Goal: Information Seeking & Learning: Learn about a topic

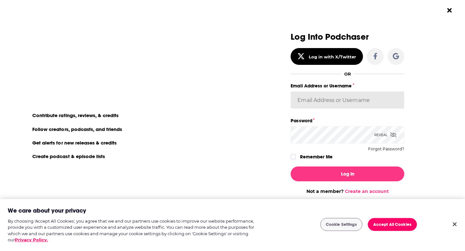
drag, startPoint x: 324, startPoint y: 110, endPoint x: 324, endPoint y: 107, distance: 3.2
click at [324, 110] on div "Email Address or Username" at bounding box center [348, 99] width 114 height 35
click at [324, 100] on input "Email Address or Username" at bounding box center [348, 99] width 114 height 17
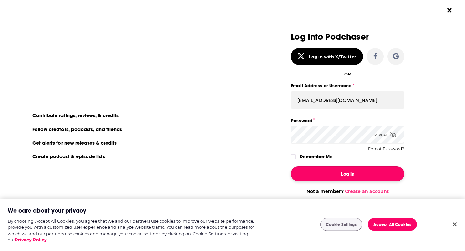
click at [359, 173] on button "Log In" at bounding box center [348, 174] width 114 height 15
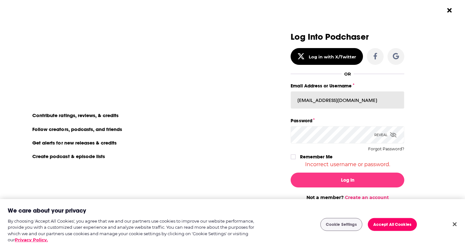
click at [347, 101] on input "[EMAIL_ADDRESS][DOMAIN_NAME]" at bounding box center [348, 99] width 114 height 17
type input "rhiannon79772"
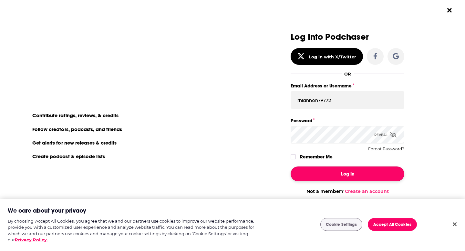
click at [348, 174] on button "Log In" at bounding box center [348, 174] width 114 height 15
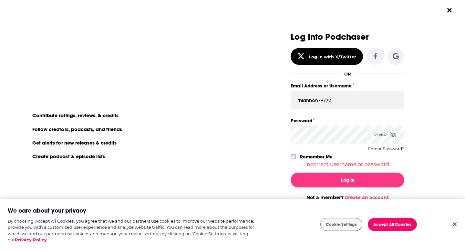
click at [293, 156] on icon "Dialog" at bounding box center [293, 157] width 4 height 4
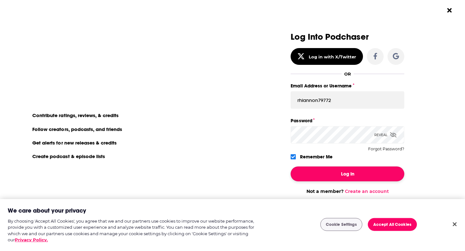
click at [316, 173] on button "Log In" at bounding box center [348, 174] width 114 height 15
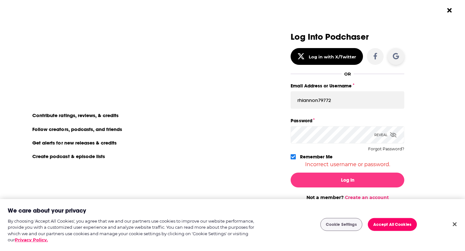
click at [396, 57] on icon "Dialog" at bounding box center [396, 56] width 6 height 6
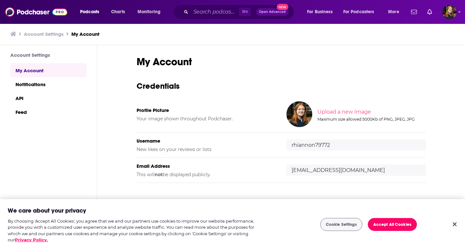
click at [90, 9] on span "Podcasts" at bounding box center [89, 11] width 19 height 9
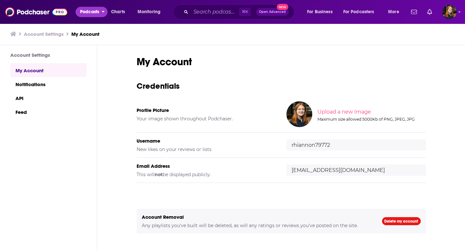
click at [86, 13] on span "Podcasts" at bounding box center [89, 11] width 19 height 9
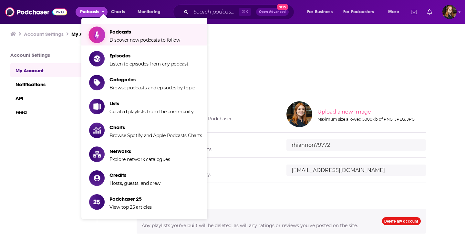
click at [128, 36] on span "Podcasts Discover new podcasts to follow" at bounding box center [144, 35] width 71 height 16
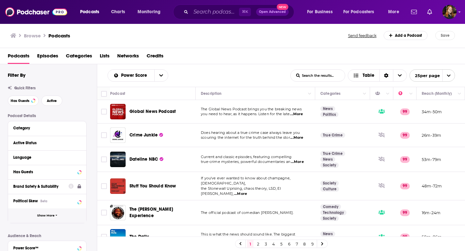
click at [45, 221] on button "Show More" at bounding box center [47, 216] width 78 height 15
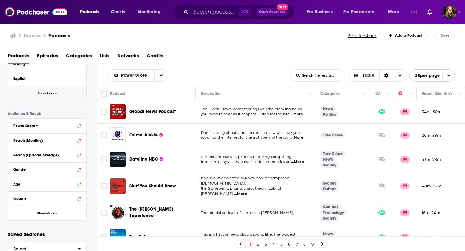
scroll to position [271, 0]
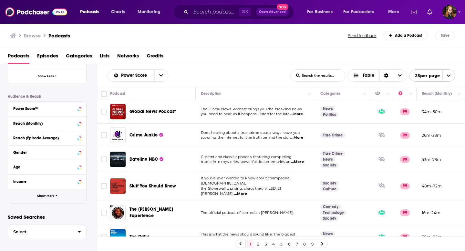
click at [44, 193] on button "Show More" at bounding box center [47, 196] width 78 height 15
click at [56, 210] on div "Location Beta" at bounding box center [38, 210] width 51 height 5
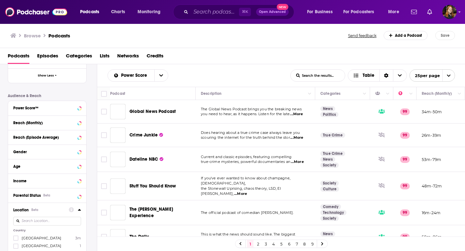
click at [55, 226] on input at bounding box center [47, 221] width 68 height 9
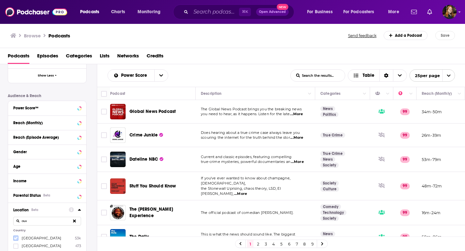
type input "aus"
click at [15, 237] on icon at bounding box center [16, 238] width 4 height 4
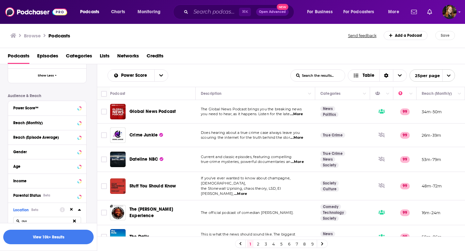
click at [125, 56] on span "Networks" at bounding box center [128, 57] width 22 height 13
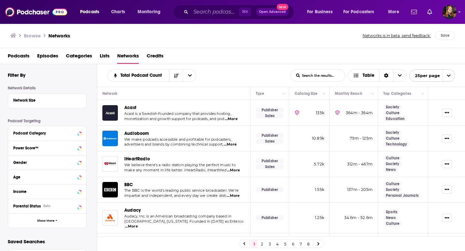
scroll to position [25, 0]
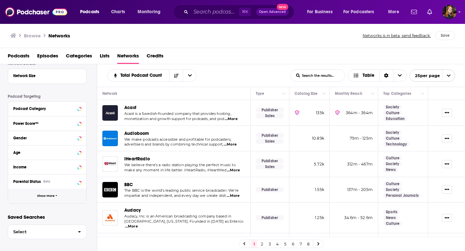
click at [45, 195] on span "Show More" at bounding box center [45, 196] width 17 height 4
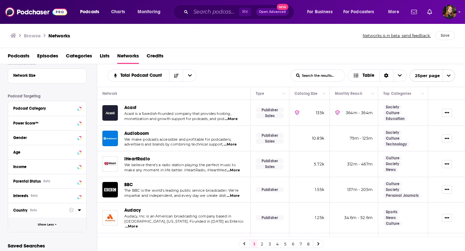
scroll to position [54, 0]
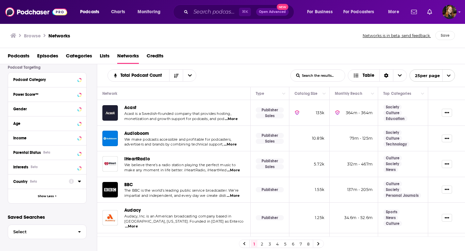
click at [59, 182] on div "Country Beta" at bounding box center [38, 181] width 51 height 5
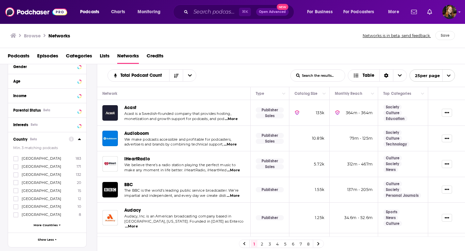
scroll to position [113, 0]
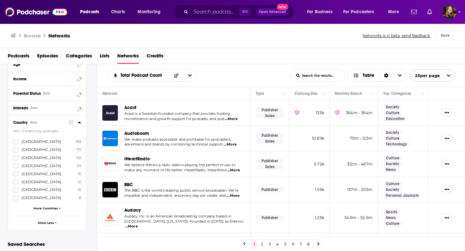
click at [38, 207] on span "More Countries" at bounding box center [46, 209] width 24 height 4
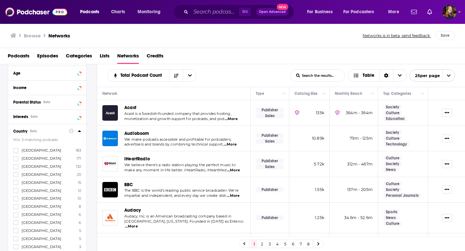
scroll to position [105, 0]
click at [16, 173] on icon at bounding box center [16, 174] width 4 height 3
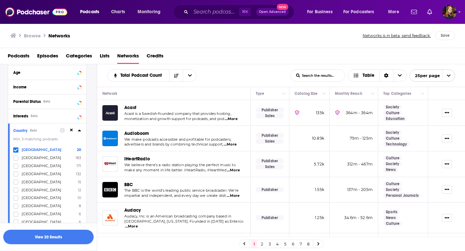
click at [257, 52] on div "Podcasts Episodes Categories Lists Networks Credits" at bounding box center [234, 57] width 452 height 13
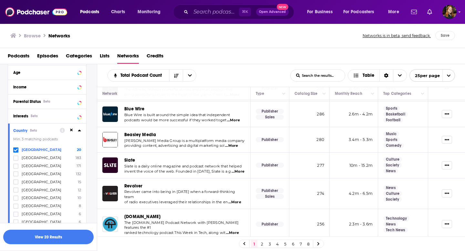
scroll to position [502, 0]
